Goal: Task Accomplishment & Management: Manage account settings

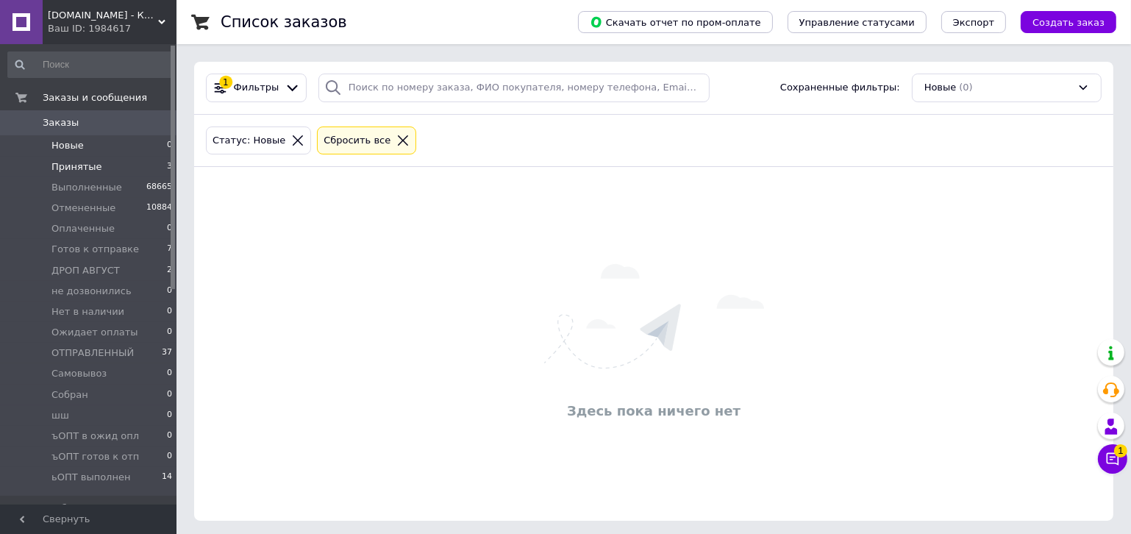
click at [74, 165] on span "Принятые" at bounding box center [76, 166] width 51 height 13
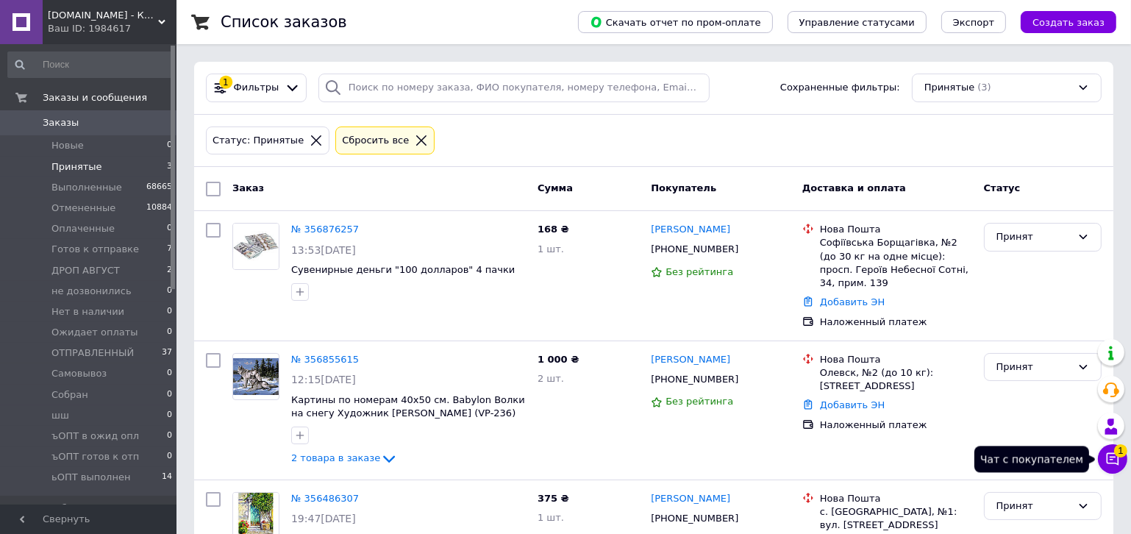
click at [1108, 452] on icon at bounding box center [1112, 459] width 15 height 15
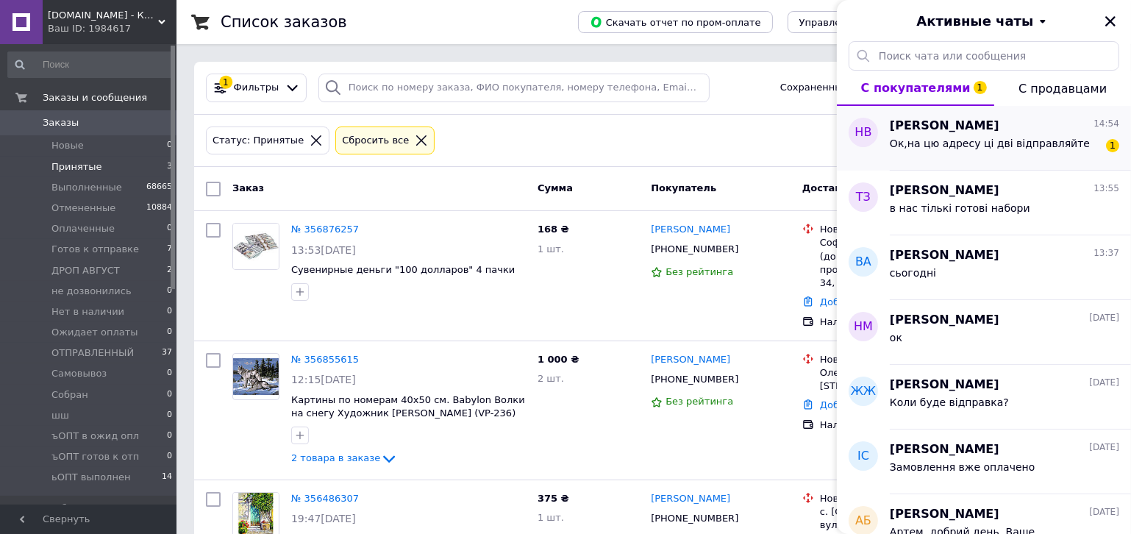
click at [914, 140] on span "Ок,на цю адресу ці дві відправляйте" at bounding box center [990, 144] width 200 height 12
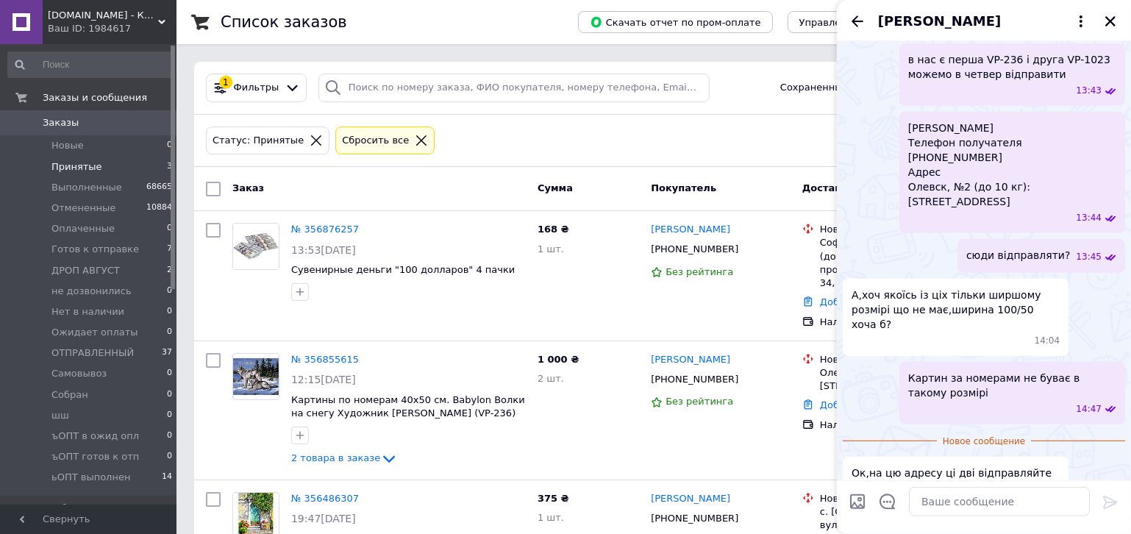
scroll to position [1050, 0]
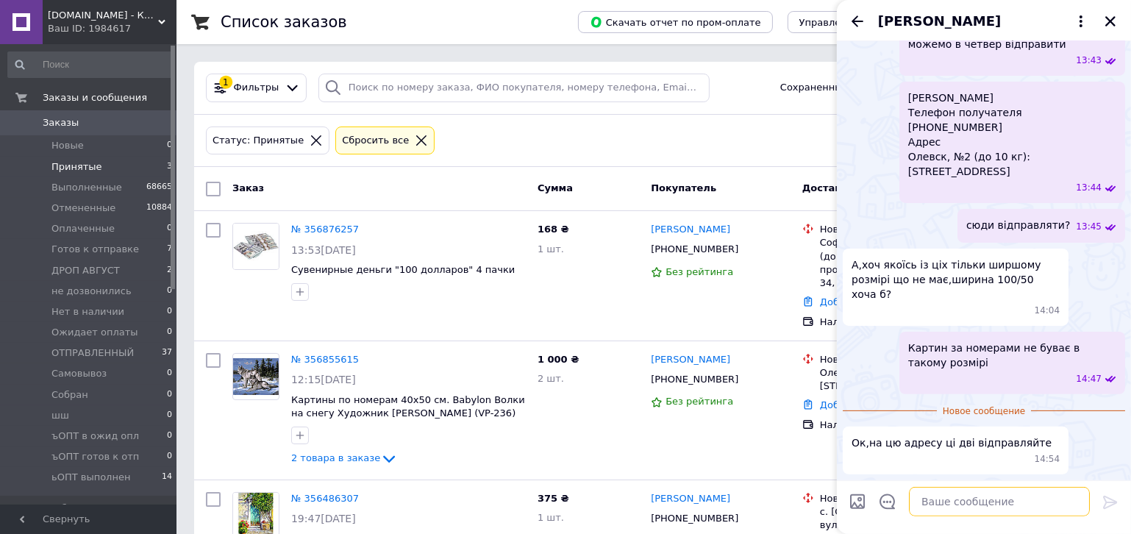
click at [946, 502] on textarea at bounding box center [999, 501] width 181 height 29
type textarea "в четвер відправимо"
click at [1113, 502] on icon at bounding box center [1110, 502] width 14 height 13
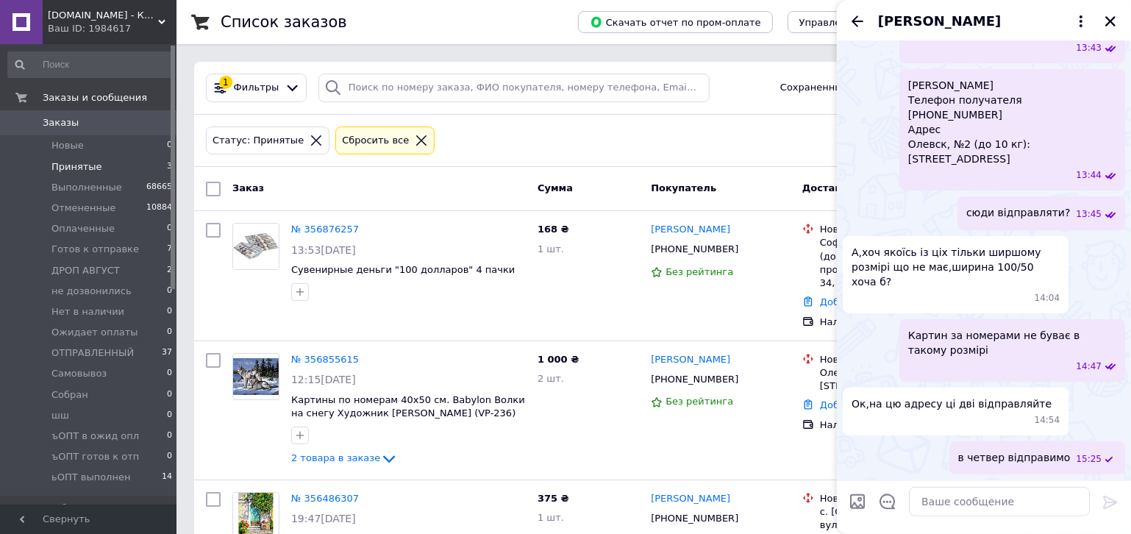
scroll to position [1063, 0]
click at [557, 432] on div "1 000 ₴ 2 шт." at bounding box center [588, 410] width 113 height 126
click at [1112, 21] on icon "Закрыть" at bounding box center [1110, 21] width 10 height 10
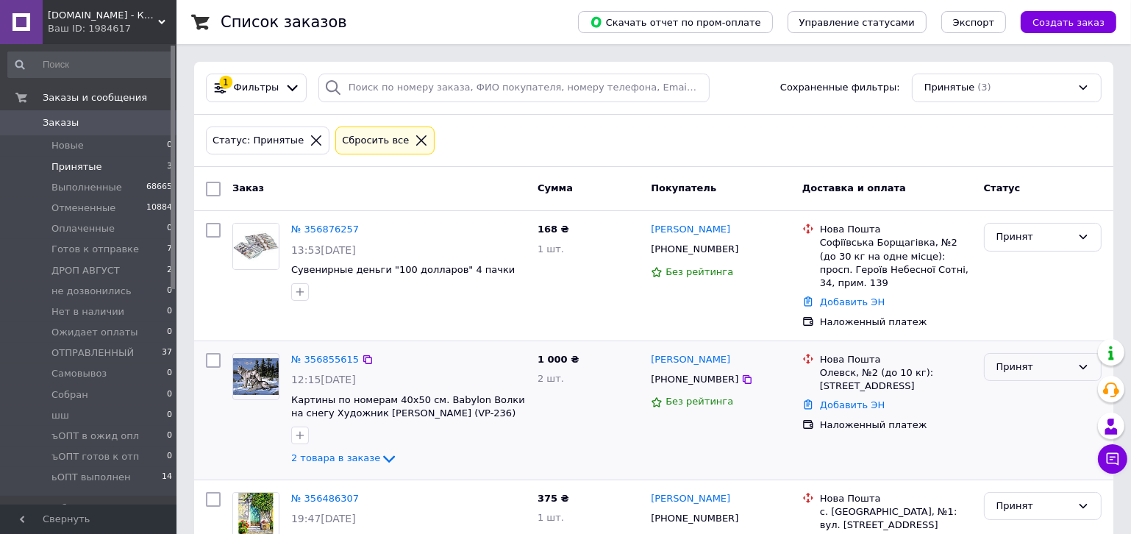
click at [1020, 360] on div "Принят" at bounding box center [1033, 367] width 75 height 15
click at [1018, 465] on li "Готов к отправке" at bounding box center [1043, 478] width 116 height 27
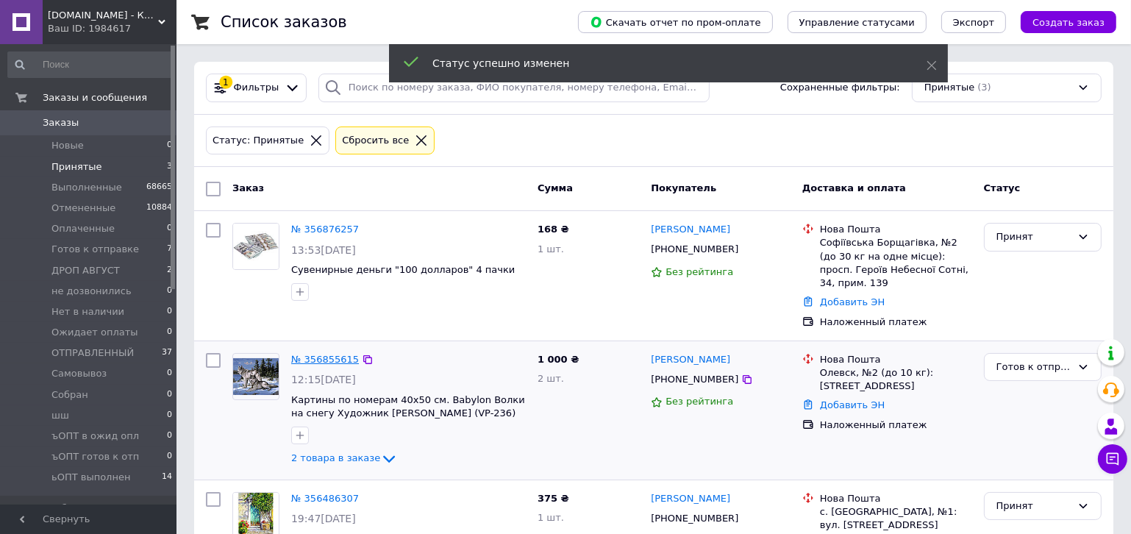
click at [321, 354] on link "№ 356855615" at bounding box center [325, 359] width 68 height 11
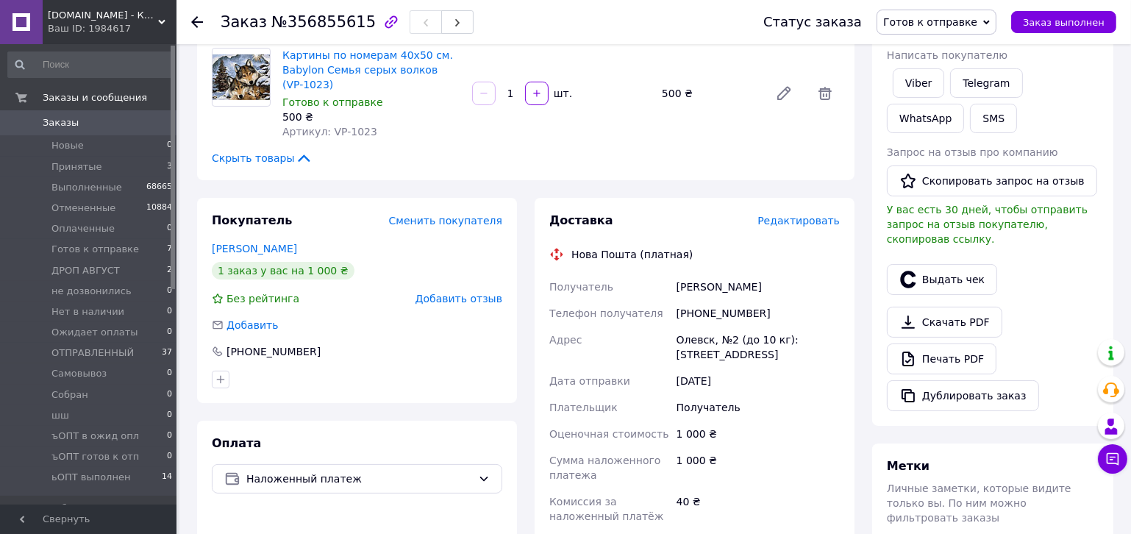
scroll to position [289, 0]
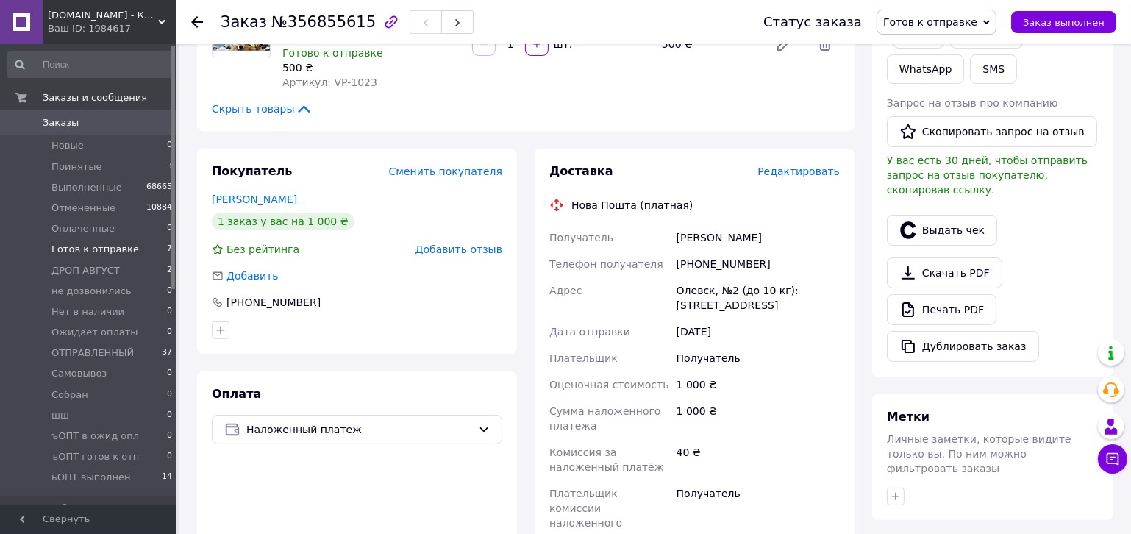
click at [53, 251] on span "Готов к отправке" at bounding box center [95, 249] width 88 height 13
